Goal: Task Accomplishment & Management: Manage account settings

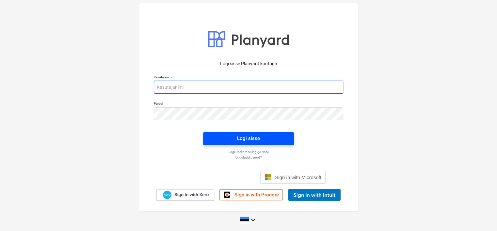
type input "[EMAIL_ADDRESS][DOMAIN_NAME]"
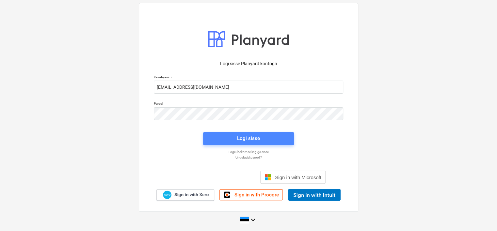
click at [221, 137] on span "Logi sisse" at bounding box center [248, 138] width 75 height 8
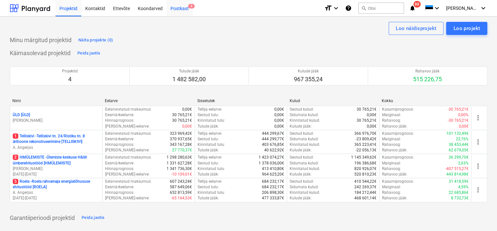
click at [174, 8] on div "Postkast 6" at bounding box center [180, 8] width 26 height 17
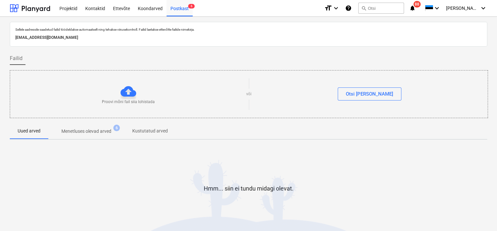
click at [115, 40] on p "[EMAIL_ADDRESS][DOMAIN_NAME]" at bounding box center [248, 37] width 467 height 7
copy p "[EMAIL_ADDRESS][DOMAIN_NAME]"
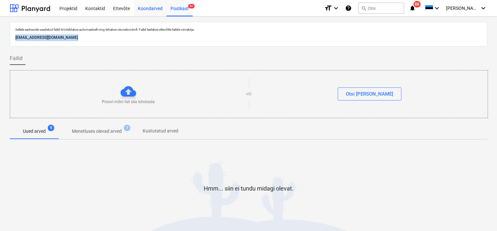
click at [149, 11] on div "Koondarved" at bounding box center [150, 8] width 33 height 17
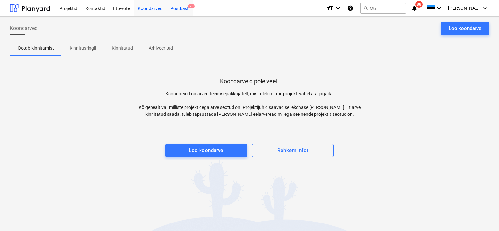
click at [174, 10] on div "Postkast 9+" at bounding box center [180, 8] width 26 height 17
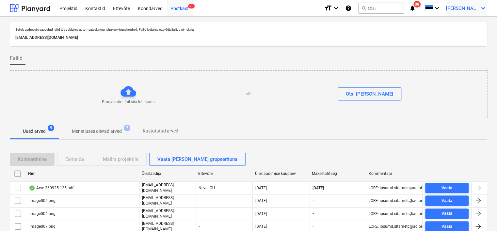
click at [465, 8] on span "[PERSON_NAME]" at bounding box center [462, 8] width 33 height 5
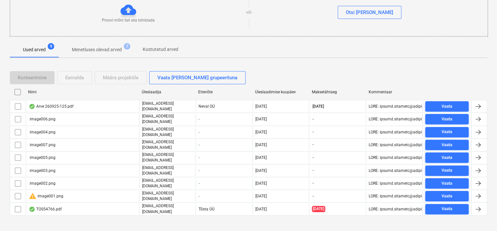
click at [18, 190] on div at bounding box center [248, 115] width 497 height 231
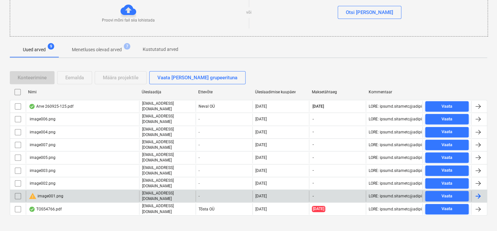
click at [17, 191] on input "checkbox" at bounding box center [18, 196] width 10 height 10
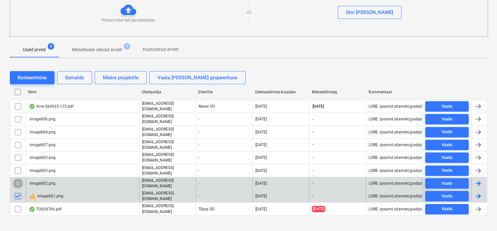
click at [19, 178] on input "checkbox" at bounding box center [18, 183] width 10 height 10
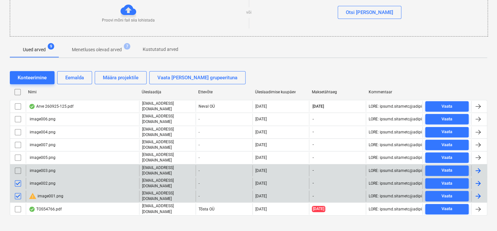
click at [18, 166] on input "checkbox" at bounding box center [18, 171] width 10 height 10
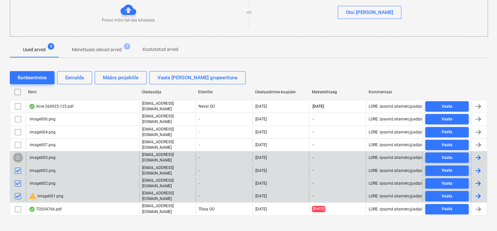
click at [18, 156] on input "checkbox" at bounding box center [18, 158] width 10 height 10
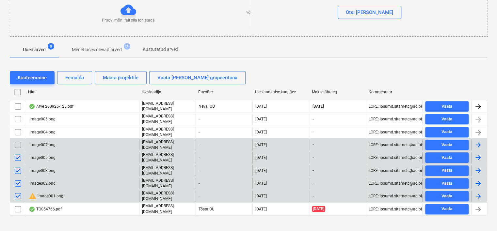
click at [18, 140] on input "checkbox" at bounding box center [18, 145] width 10 height 10
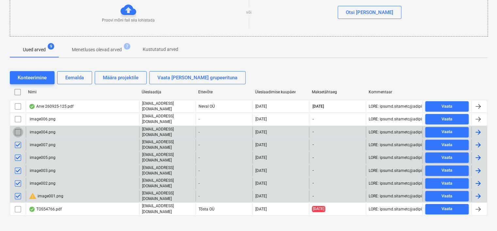
click at [18, 133] on input "checkbox" at bounding box center [18, 132] width 10 height 10
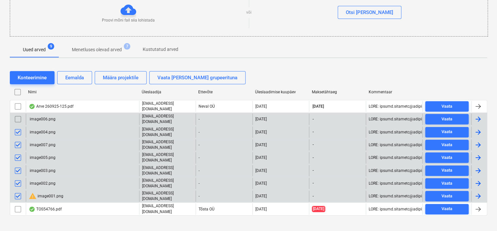
click at [18, 123] on div "image006.png [EMAIL_ADDRESS][DOMAIN_NAME] - [DATE] - Vaata" at bounding box center [249, 119] width 478 height 13
click at [18, 120] on input "checkbox" at bounding box center [18, 119] width 10 height 10
click at [75, 79] on div "Eemalda" at bounding box center [74, 78] width 19 height 8
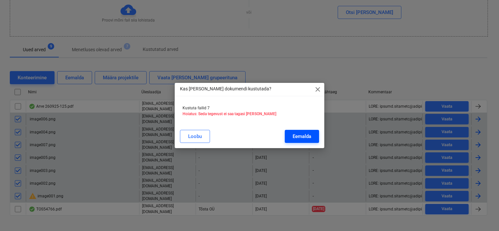
click at [302, 138] on div "Eemalda" at bounding box center [302, 136] width 19 height 8
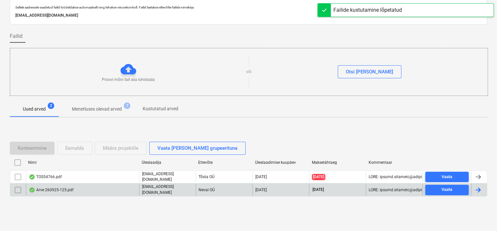
scroll to position [22, 0]
